Goal: Information Seeking & Learning: Learn about a topic

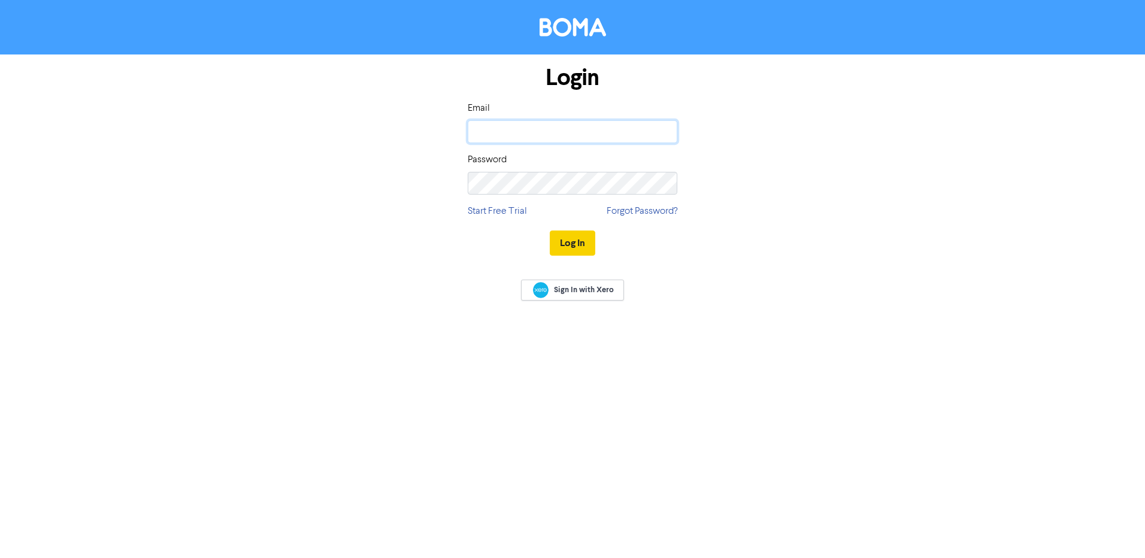
type input "[EMAIL_ADDRESS][DOMAIN_NAME]"
click at [581, 239] on button "Log In" at bounding box center [573, 243] width 46 height 25
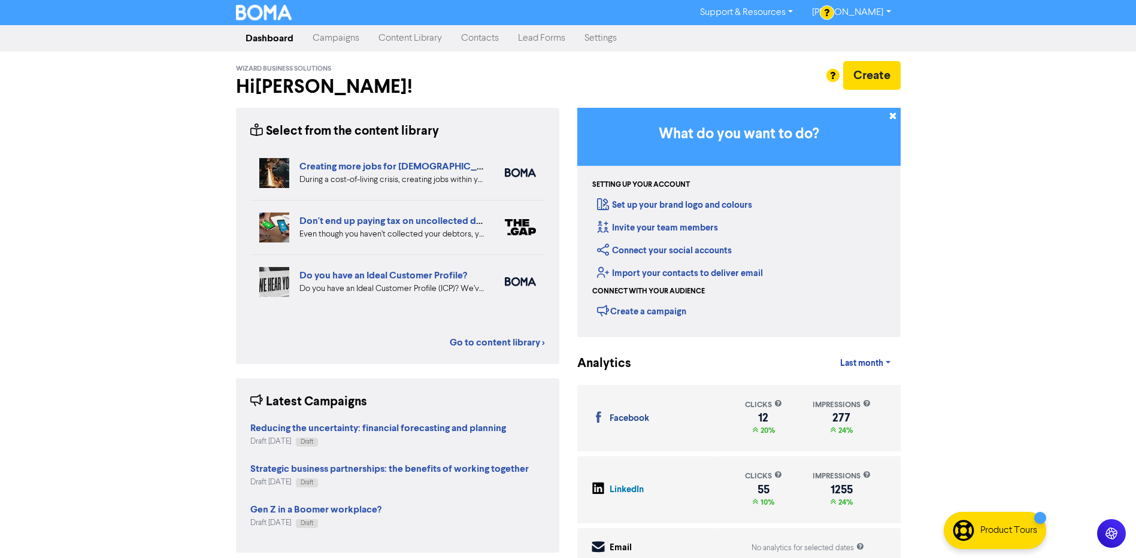
click at [337, 35] on link "Campaigns" at bounding box center [336, 38] width 66 height 24
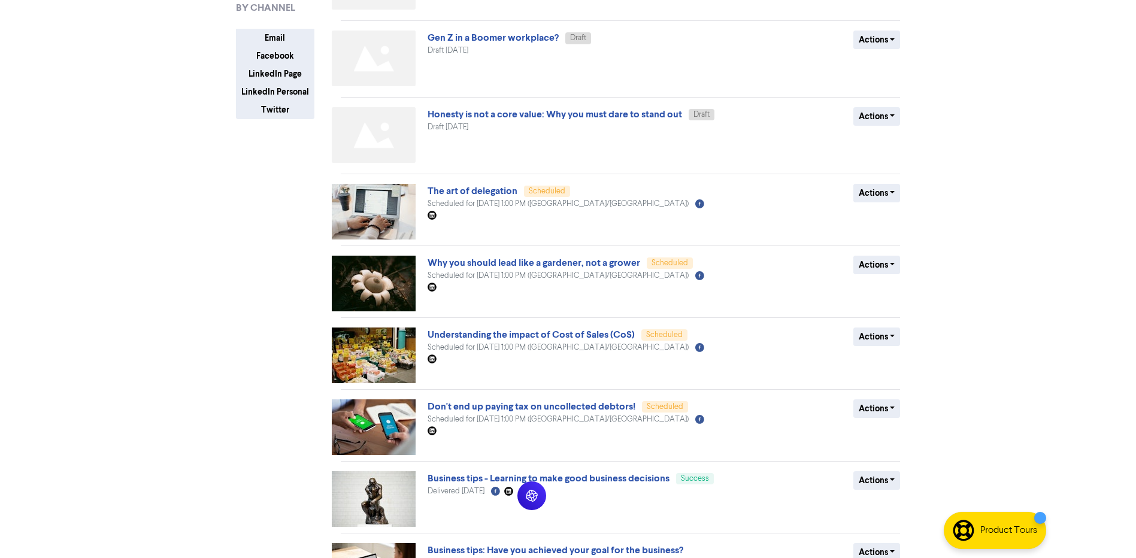
scroll to position [250, 0]
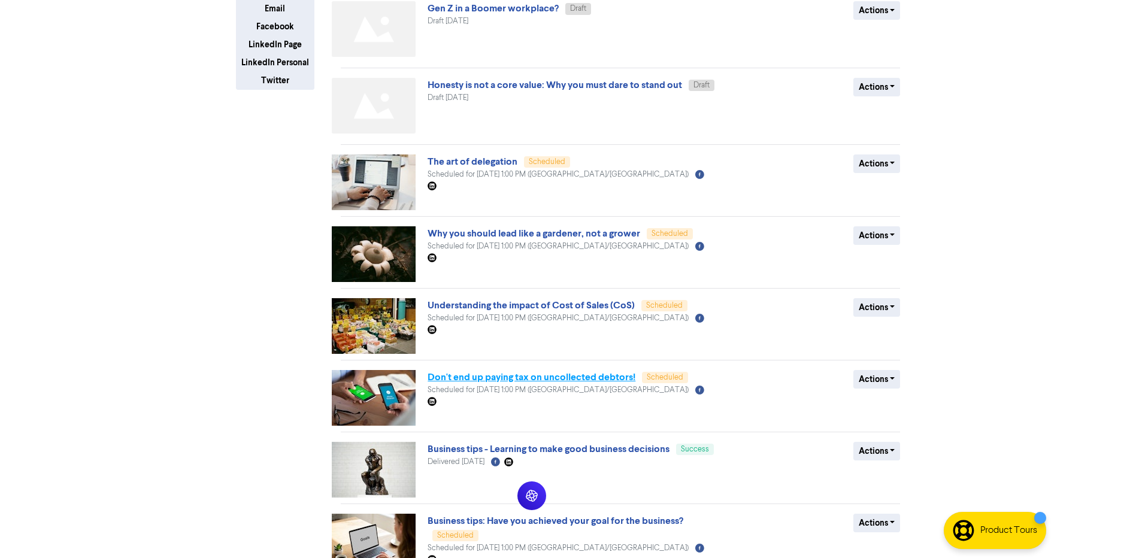
click at [628, 378] on link "Don't end up paying tax on uncollected debtors!" at bounding box center [532, 377] width 208 height 12
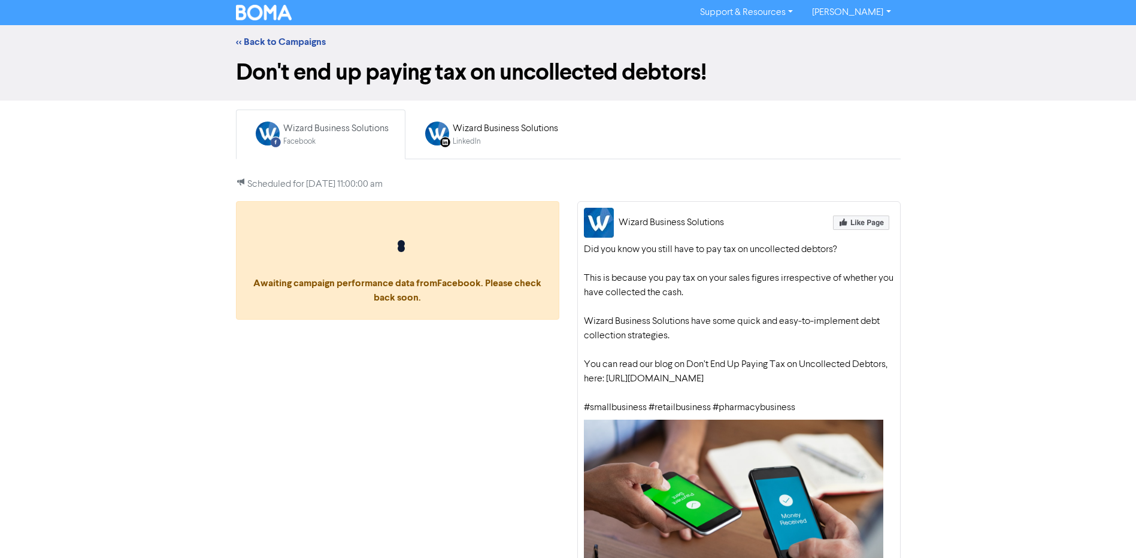
drag, startPoint x: 584, startPoint y: 251, endPoint x: 817, endPoint y: 426, distance: 290.8
click at [817, 415] on div "Did you know you still have to pay tax on uncollected debtors? This is because …" at bounding box center [739, 329] width 310 height 172
drag, startPoint x: 817, startPoint y: 426, endPoint x: 772, endPoint y: 320, distance: 115.1
copy div "Did you know you still have to pay tax on uncollected debtors? This is because …"
click at [260, 38] on link "<< Back to Campaigns" at bounding box center [281, 42] width 90 height 12
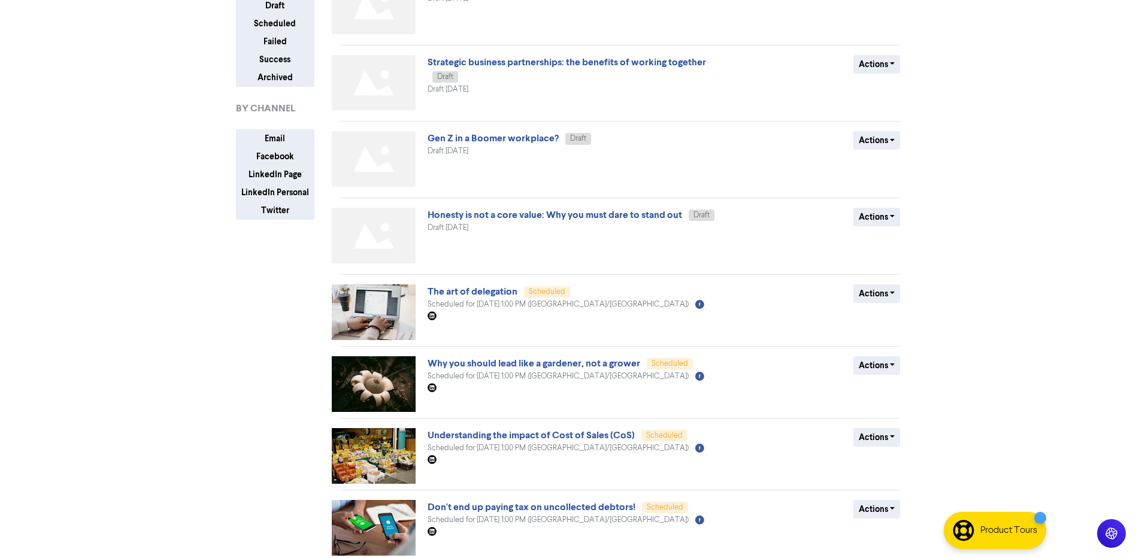
scroll to position [180, 0]
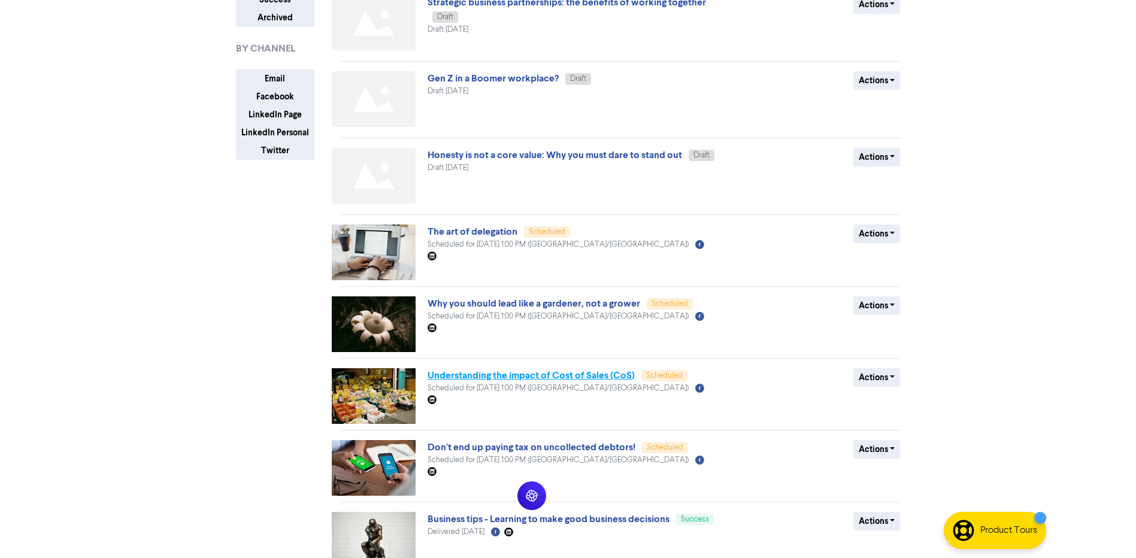
click at [574, 375] on link "Understanding the impact of Cost of Sales (CoS)" at bounding box center [531, 375] width 207 height 12
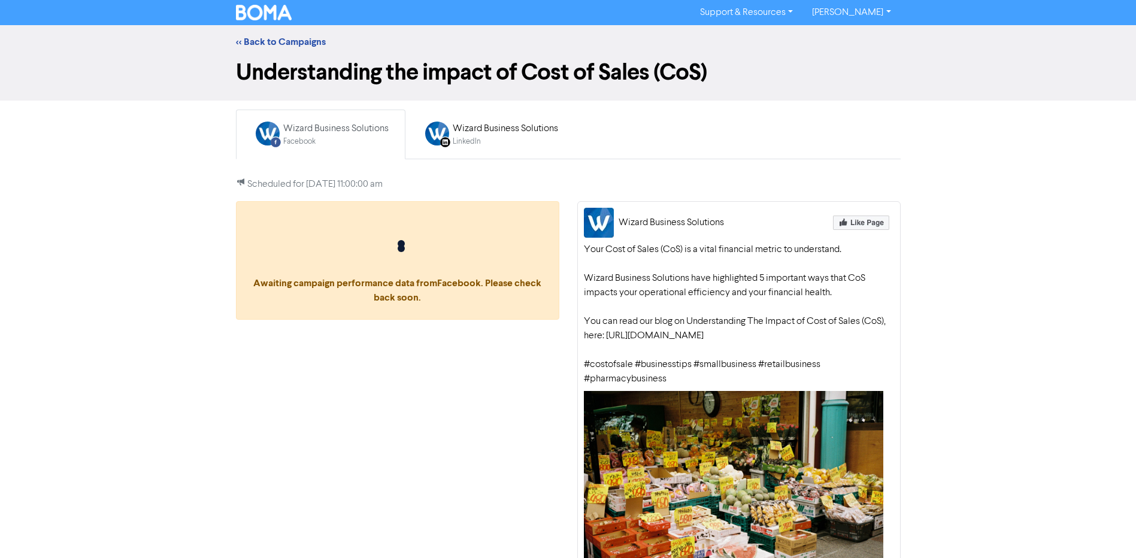
scroll to position [60, 0]
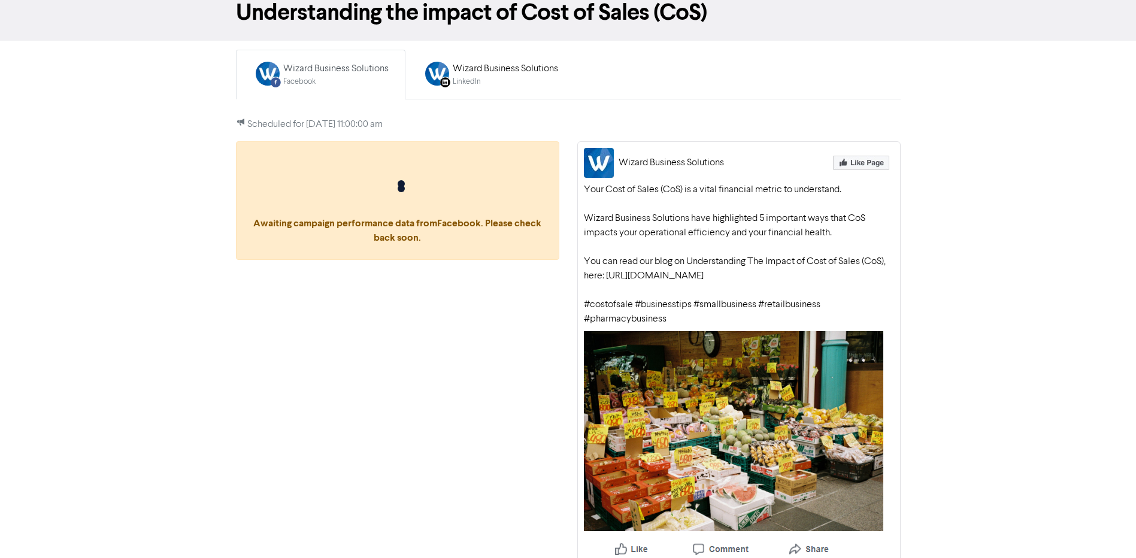
drag, startPoint x: 584, startPoint y: 192, endPoint x: 704, endPoint y: 328, distance: 180.8
click at [704, 326] on div "Your Cost of Sales (CoS) is a vital financial metric to understand. Wizard Busi…" at bounding box center [739, 255] width 310 height 144
drag, startPoint x: 704, startPoint y: 328, endPoint x: 690, endPoint y: 222, distance: 106.8
copy div "Your Cost of Sales (CoS) is a vital financial metric to understand. Wizard Busi…"
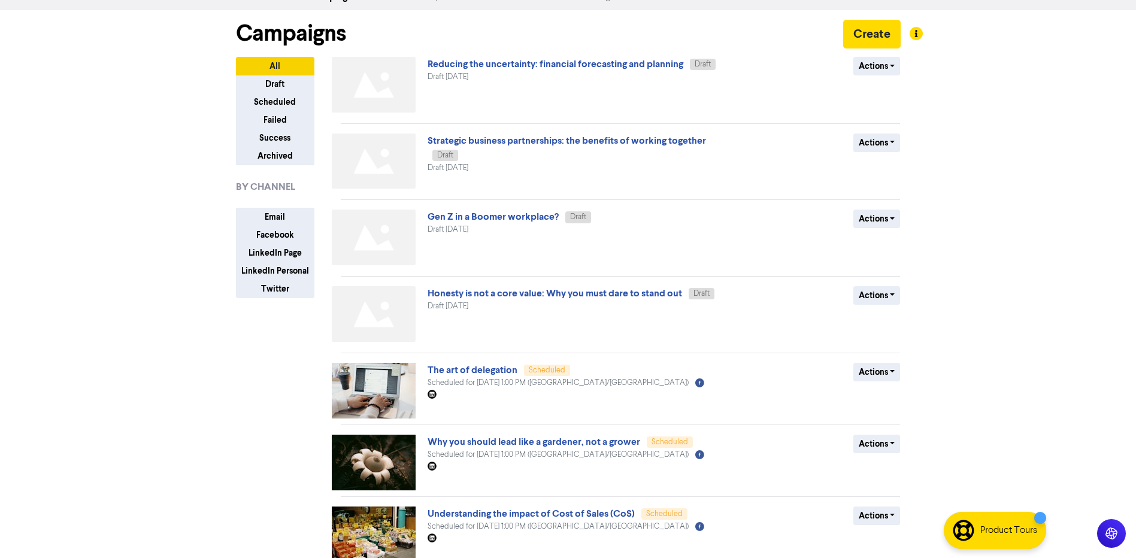
scroll to position [22, 0]
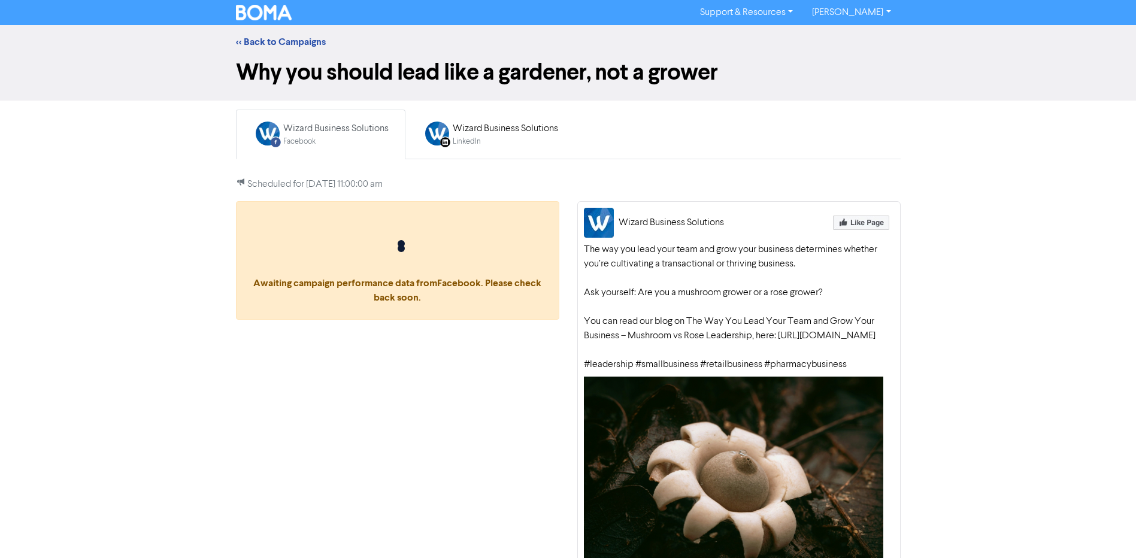
drag, startPoint x: 585, startPoint y: 251, endPoint x: 914, endPoint y: 392, distance: 358.1
click at [914, 392] on div "<< Back to Campaigns Why you should lead like a gardener, not a grower Facebook…" at bounding box center [568, 315] width 1136 height 580
copy div "The way you lead your team and grow your business determines whether you’re cul…"
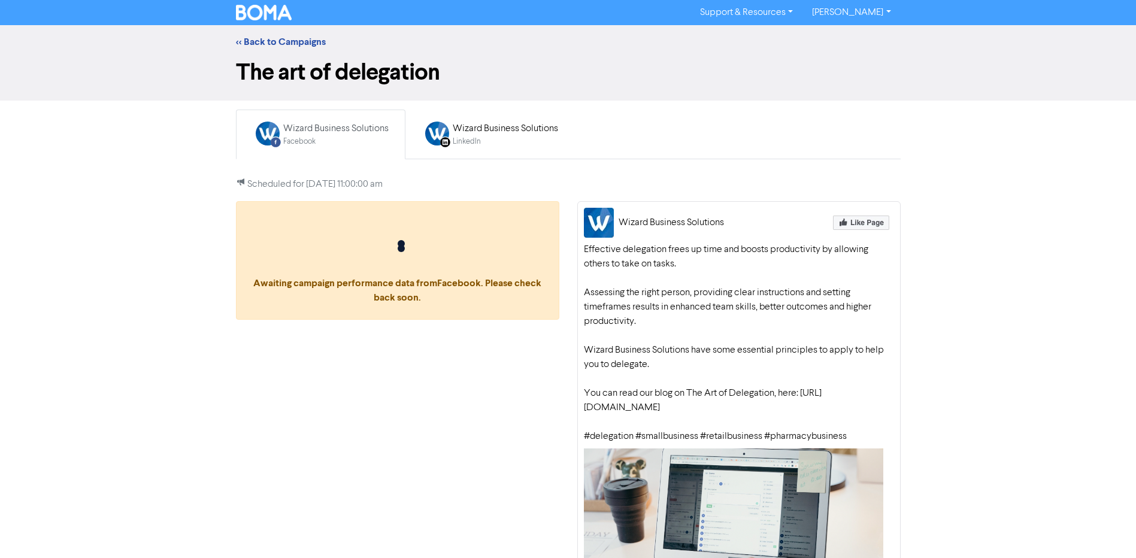
scroll to position [60, 0]
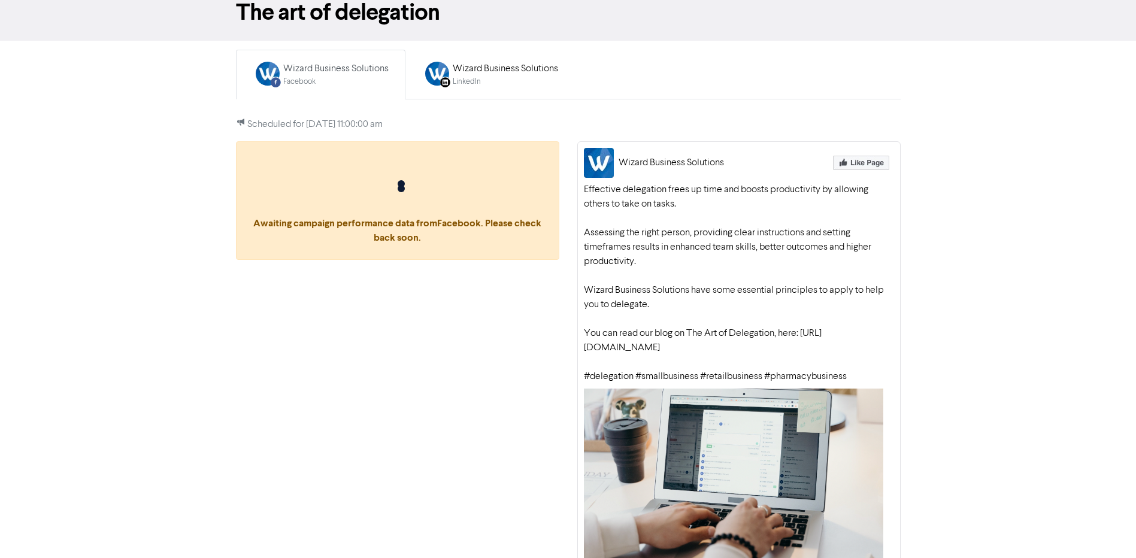
drag, startPoint x: 584, startPoint y: 190, endPoint x: 878, endPoint y: 378, distance: 349.0
click at [878, 378] on div "Effective delegation frees up time and boosts productivity by allowing others t…" at bounding box center [739, 283] width 310 height 201
copy div "Effective delegation frees up time and boosts productivity by allowing others t…"
